Goal: Task Accomplishment & Management: Use online tool/utility

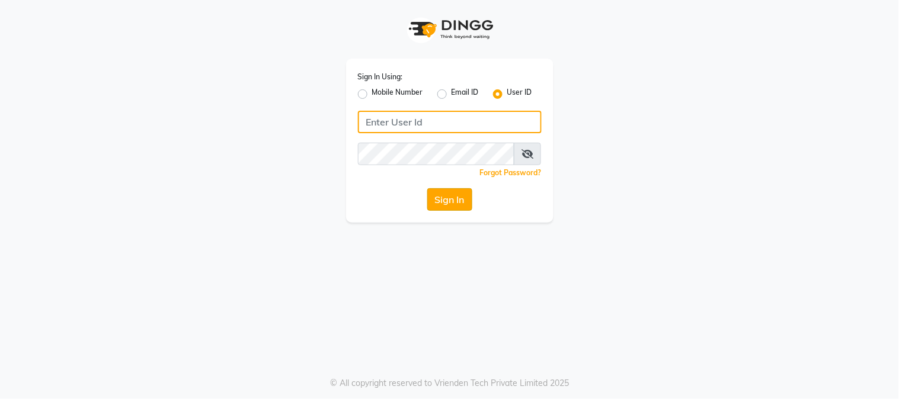
type input "alpanache"
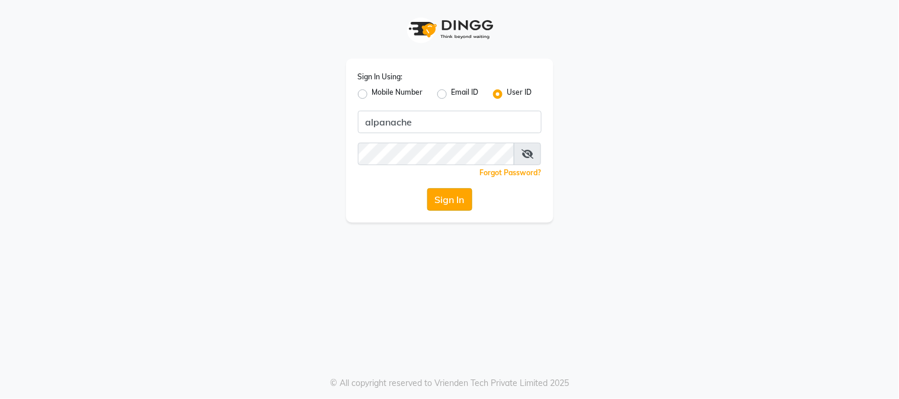
click at [446, 197] on button "Sign In" at bounding box center [449, 199] width 45 height 23
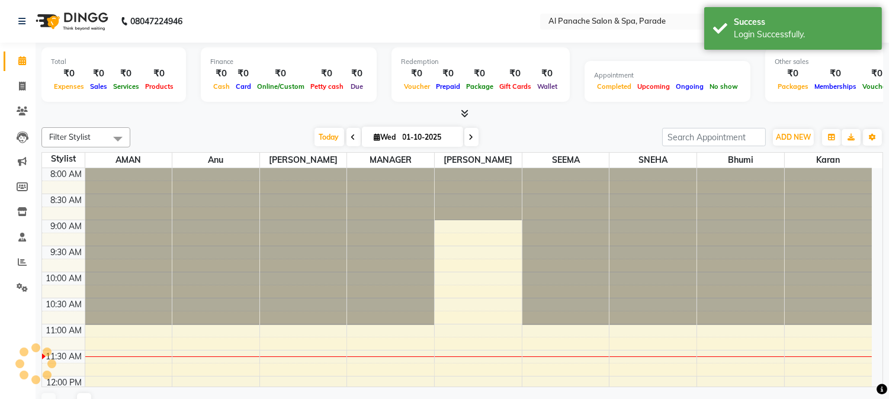
select select "en"
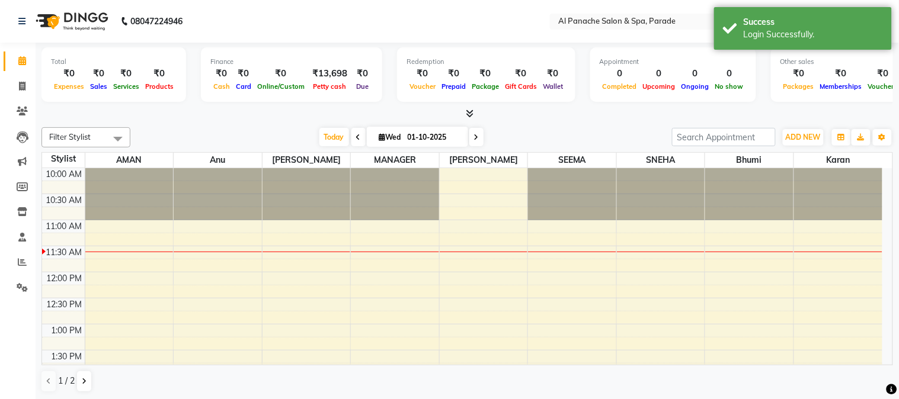
click at [469, 109] on icon at bounding box center [470, 113] width 8 height 9
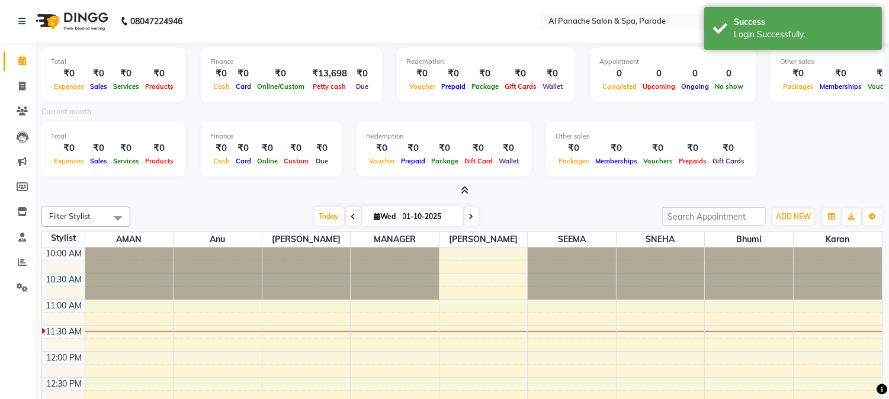
click at [468, 113] on div "Current month" at bounding box center [462, 113] width 859 height 17
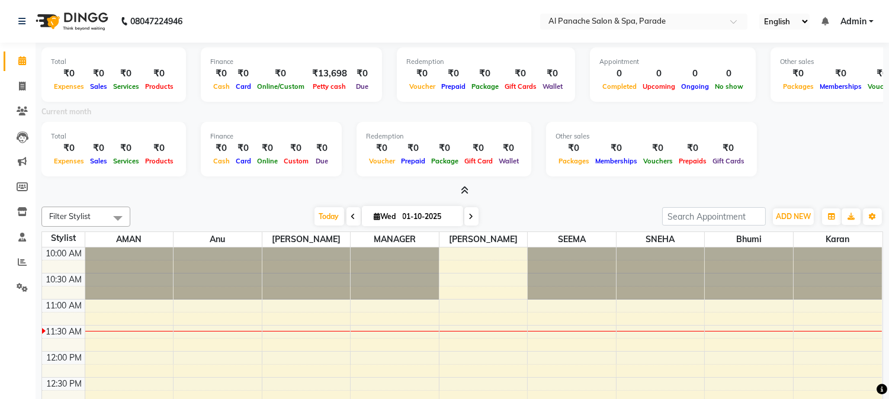
click at [464, 193] on icon at bounding box center [465, 190] width 8 height 9
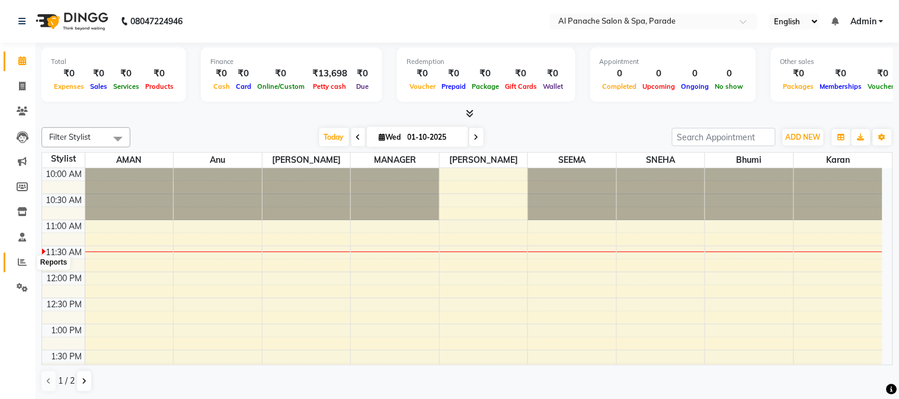
click at [18, 263] on icon at bounding box center [22, 262] width 9 height 9
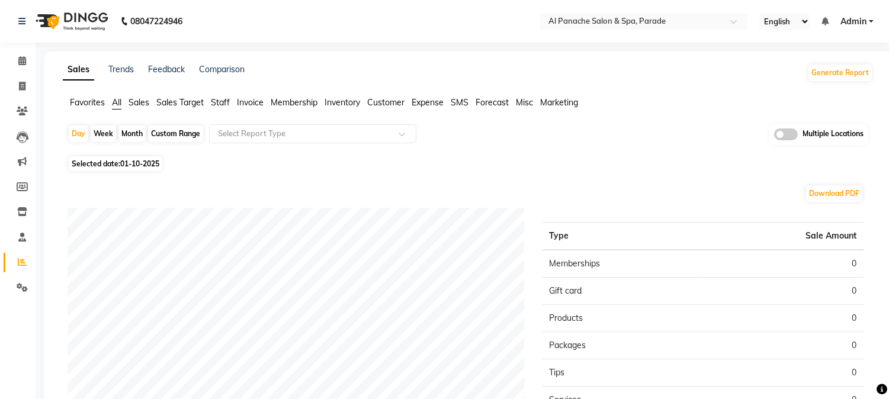
click at [127, 141] on div "Month" at bounding box center [131, 134] width 27 height 17
select select "10"
select select "2025"
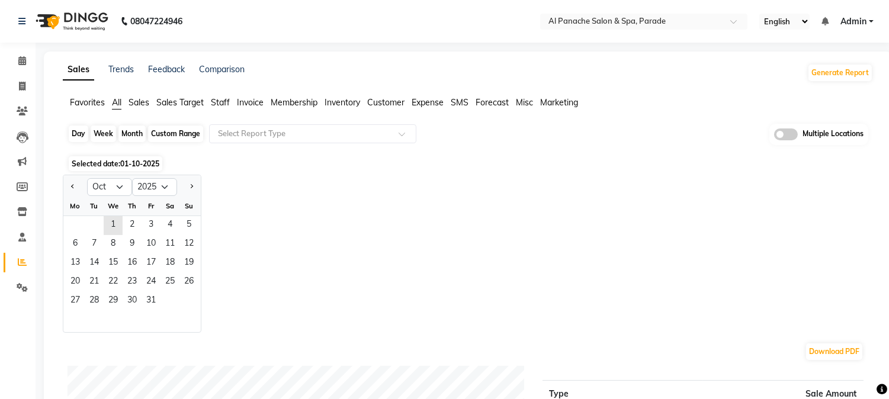
click at [129, 136] on div "Month" at bounding box center [131, 134] width 27 height 17
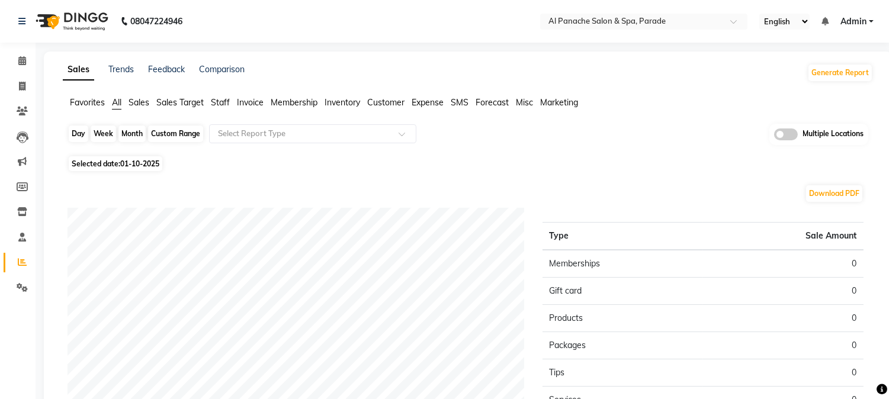
click at [129, 136] on div "Month" at bounding box center [131, 134] width 27 height 17
select select "10"
select select "2025"
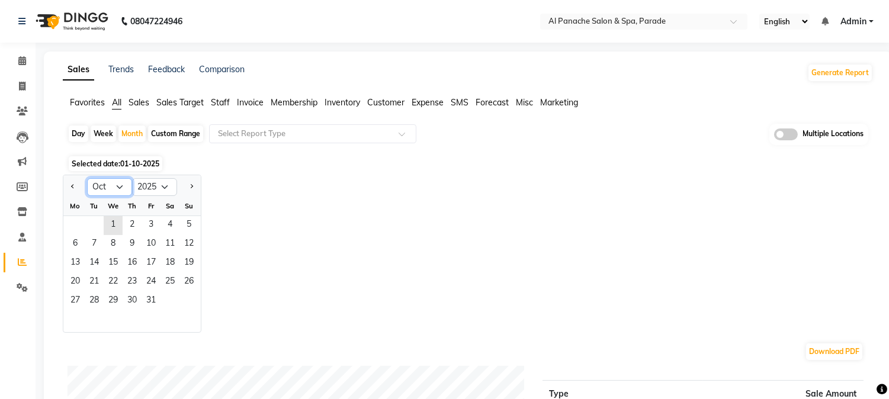
click at [105, 186] on select "Jan Feb Mar Apr May Jun [DATE] Aug Sep Oct Nov Dec" at bounding box center [109, 187] width 45 height 18
select select "9"
click at [87, 178] on select "Jan Feb Mar Apr May Jun [DATE] Aug Sep Oct Nov Dec" at bounding box center [109, 187] width 45 height 18
click at [174, 261] on span "20" at bounding box center [170, 263] width 19 height 19
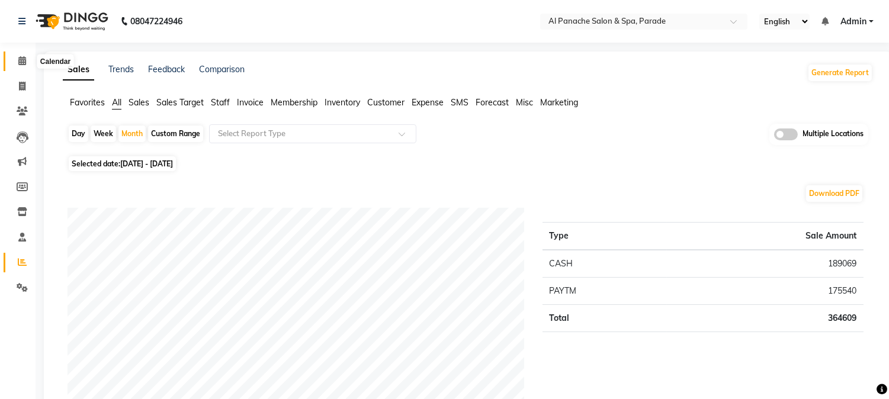
click at [25, 60] on span at bounding box center [22, 61] width 21 height 14
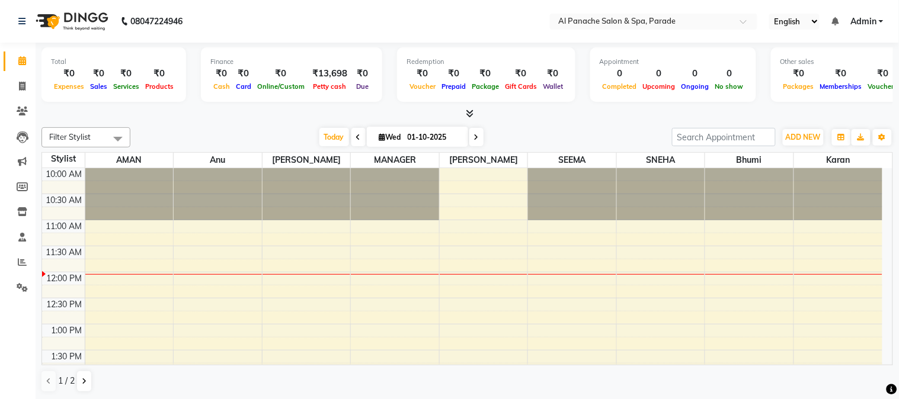
drag, startPoint x: 18, startPoint y: 97, endPoint x: 253, endPoint y: 105, distance: 235.3
click at [253, 105] on div "Total ₹0 Expenses ₹0 Sales ₹0 Services ₹0 Products Finance ₹0 Cash ₹0 Card ₹0 O…" at bounding box center [466, 82] width 851 height 78
click at [13, 89] on span at bounding box center [22, 87] width 21 height 14
select select "service"
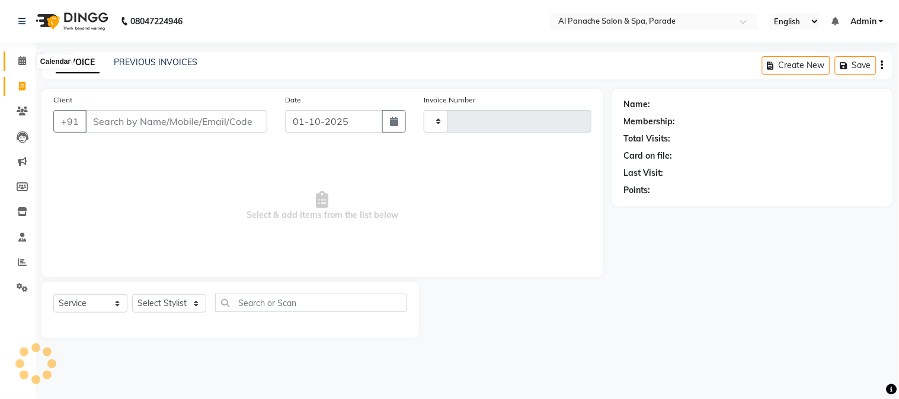
type input "1489"
select select "463"
click at [21, 63] on icon at bounding box center [22, 60] width 8 height 9
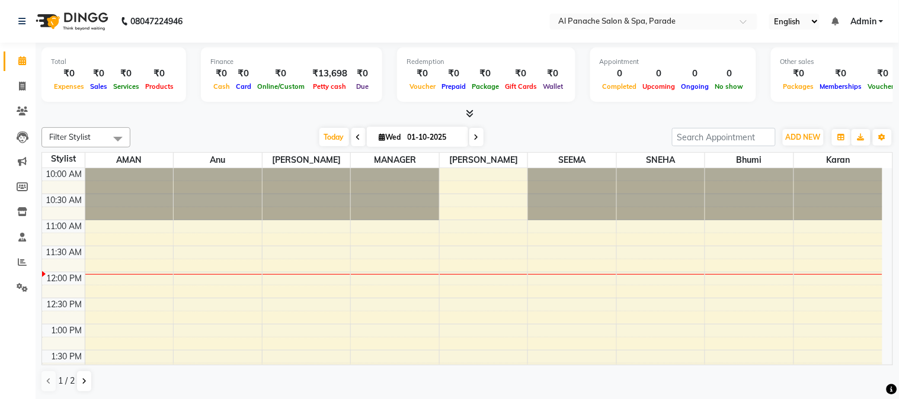
click at [468, 113] on icon at bounding box center [470, 113] width 8 height 9
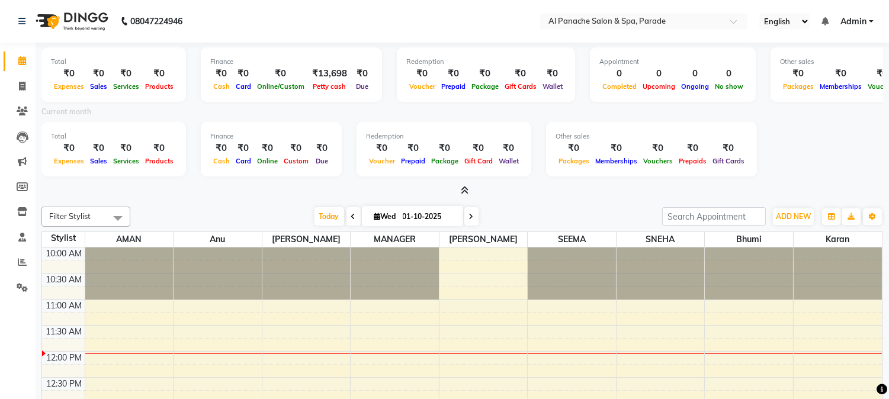
click at [467, 187] on icon at bounding box center [465, 190] width 8 height 9
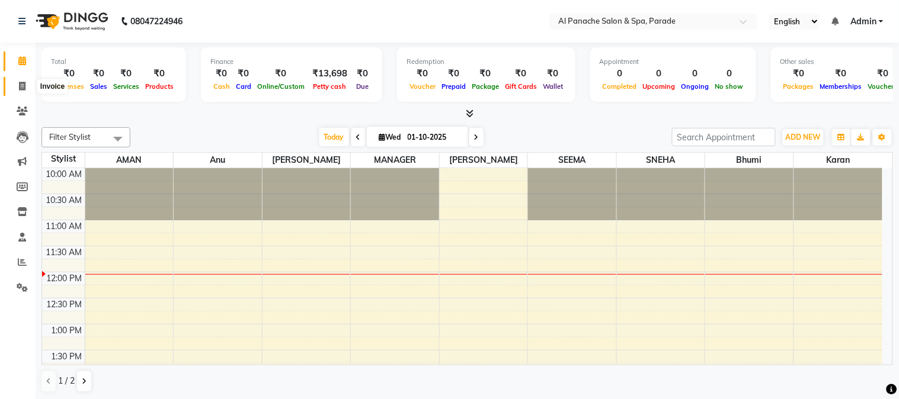
click at [14, 91] on span at bounding box center [22, 87] width 21 height 14
select select "service"
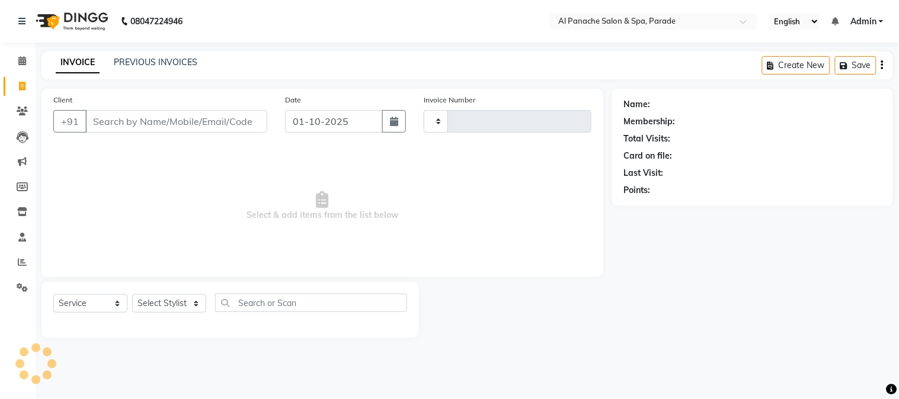
type input "1489"
select select "463"
click at [19, 63] on icon at bounding box center [22, 60] width 8 height 9
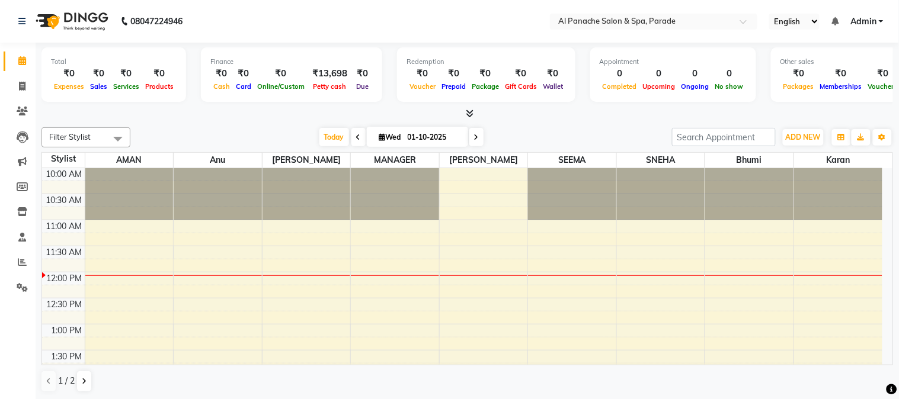
click at [386, 114] on div at bounding box center [466, 114] width 851 height 12
click at [10, 81] on link "Invoice" at bounding box center [18, 87] width 28 height 20
select select "service"
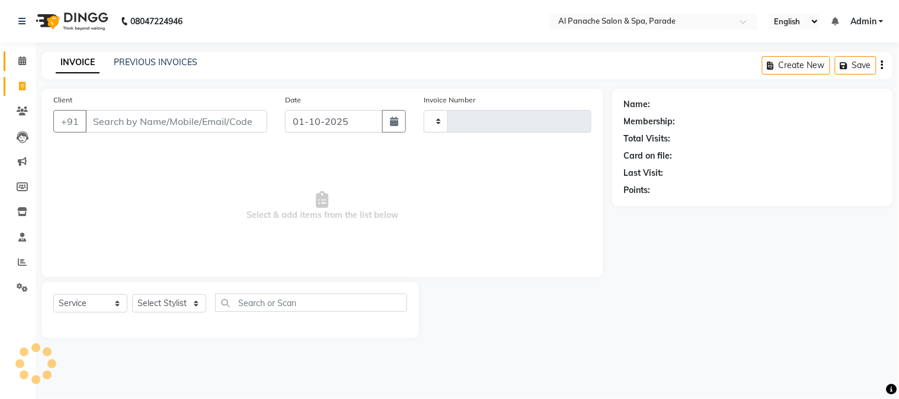
type input "1489"
select select "463"
click at [25, 52] on link "Calendar" at bounding box center [18, 62] width 28 height 20
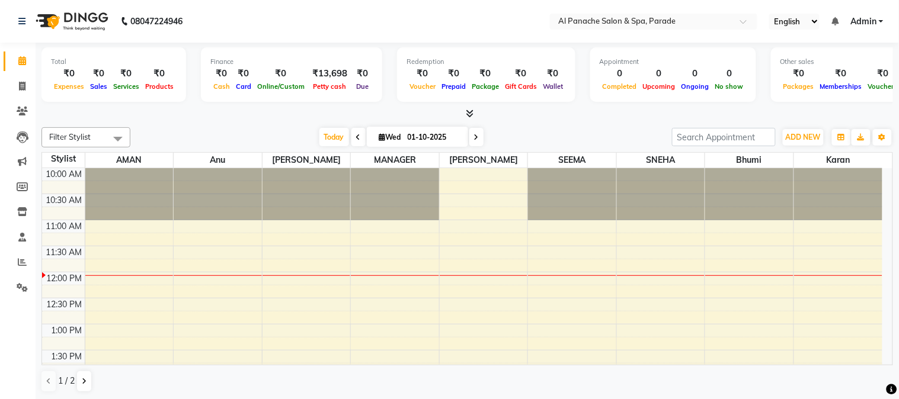
click at [470, 110] on icon at bounding box center [470, 113] width 8 height 9
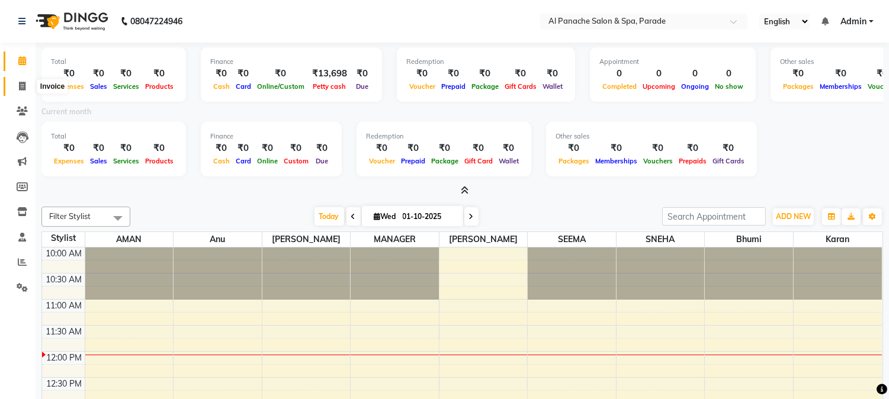
click at [15, 85] on span at bounding box center [22, 87] width 21 height 14
select select "service"
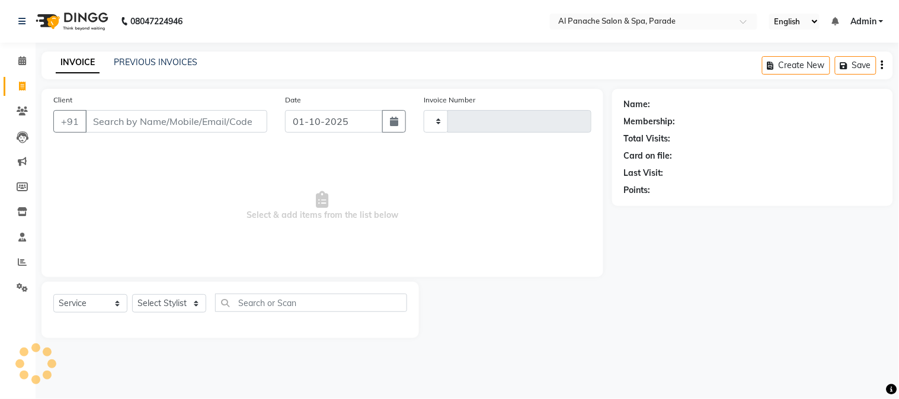
type input "1489"
select select "463"
click at [19, 68] on link "Calendar" at bounding box center [18, 62] width 28 height 20
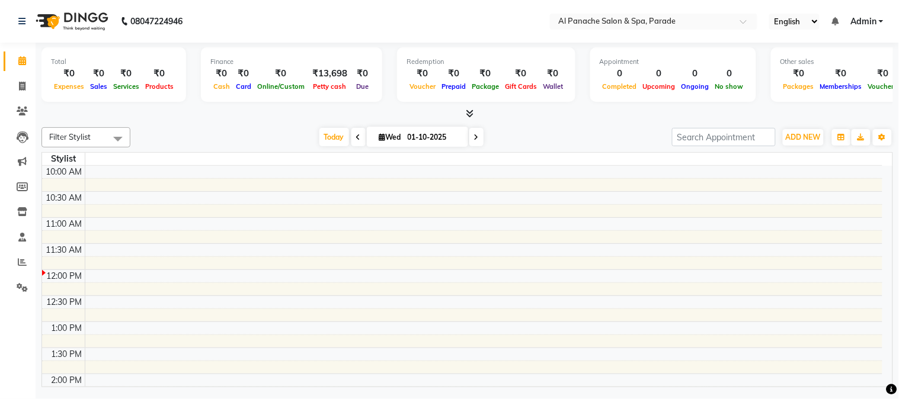
scroll to position [105, 0]
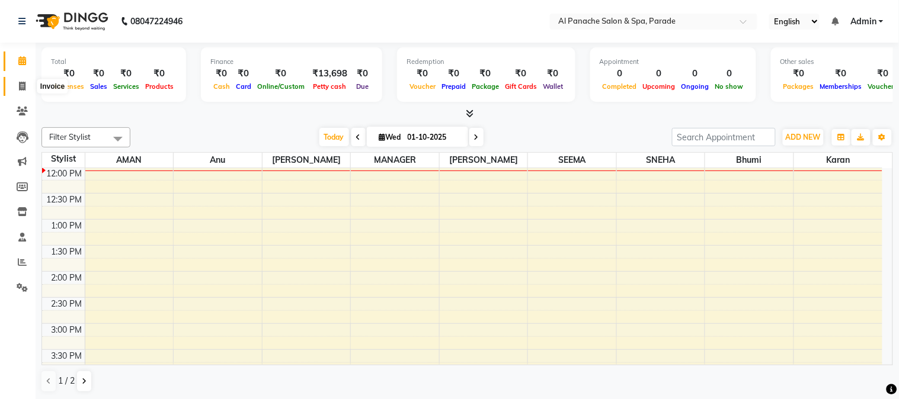
click at [22, 90] on icon at bounding box center [22, 86] width 7 height 9
select select "service"
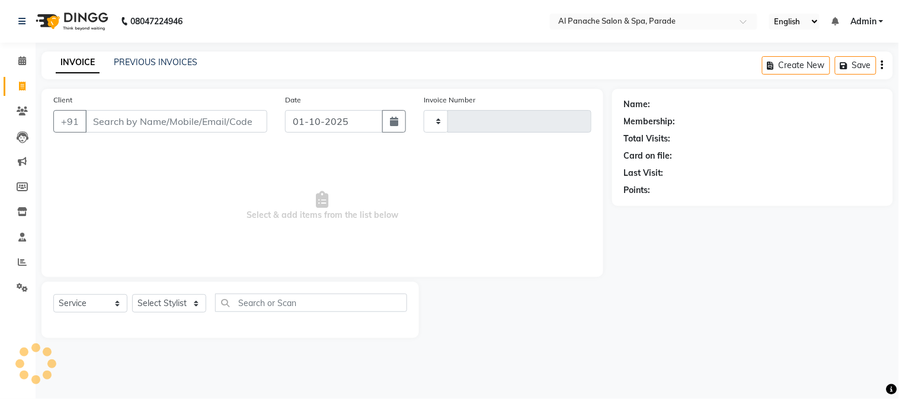
type input "1489"
select select "463"
click at [18, 62] on icon at bounding box center [22, 60] width 8 height 9
